Goal: Navigation & Orientation: Find specific page/section

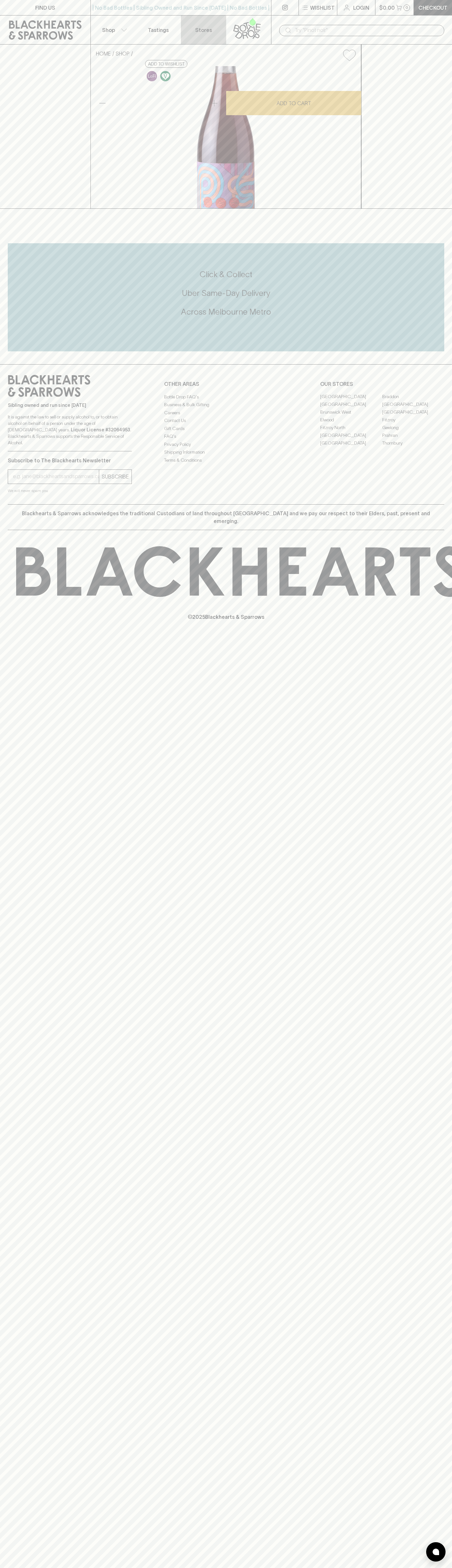
click at [214, 28] on link "Stores" at bounding box center [203, 29] width 45 height 29
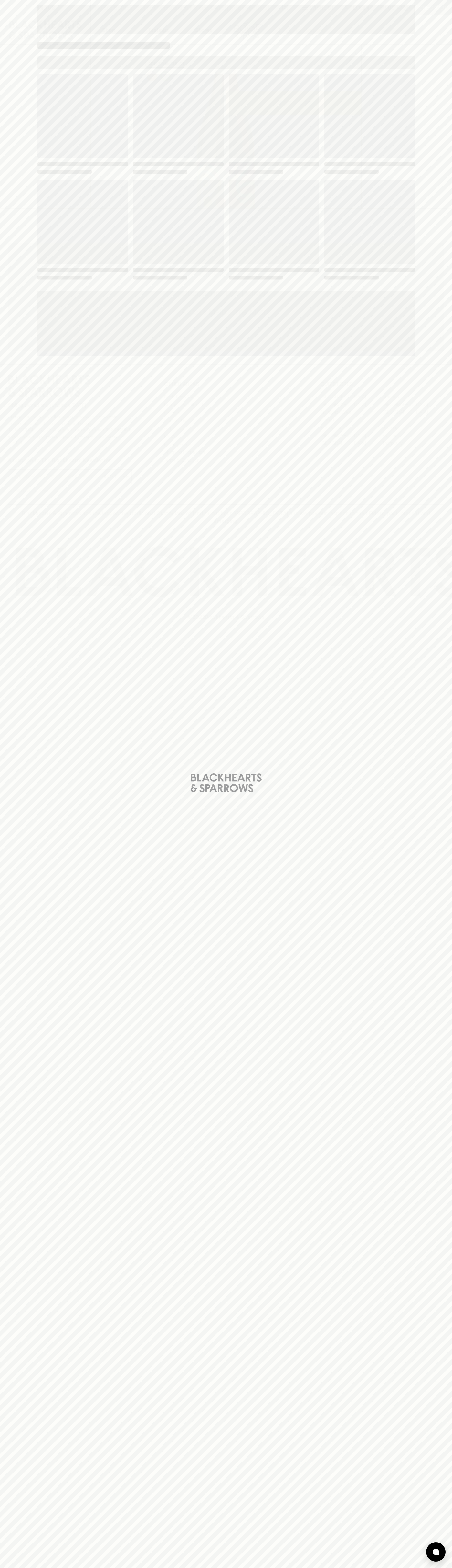
click at [317, 1567] on html "FIND US | No Bad Bottles | Sibling Owned and Run Since [DATE] | No Bad Bottles …" at bounding box center [226, 784] width 452 height 1568
click at [7, 1334] on div "Loading" at bounding box center [226, 784] width 452 height 1568
